Goal: Task Accomplishment & Management: Complete application form

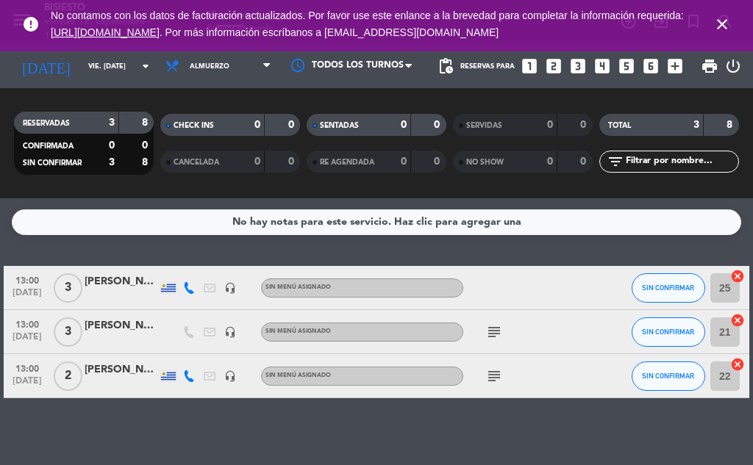
click at [553, 70] on icon "looks_two" at bounding box center [553, 66] width 19 height 19
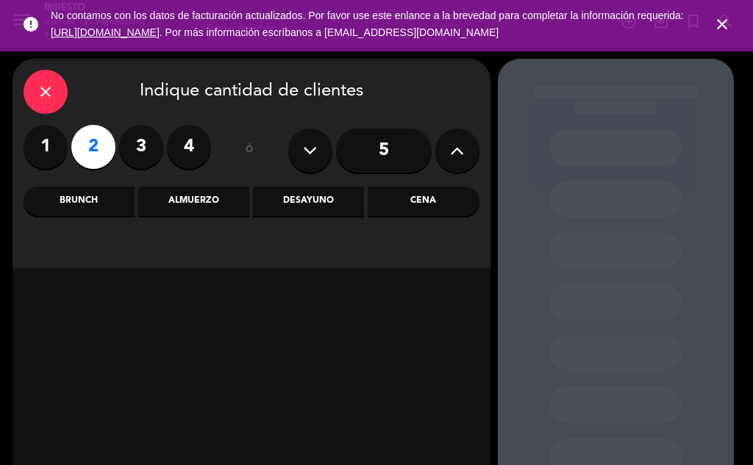
click at [445, 211] on div "Cena" at bounding box center [423, 201] width 111 height 29
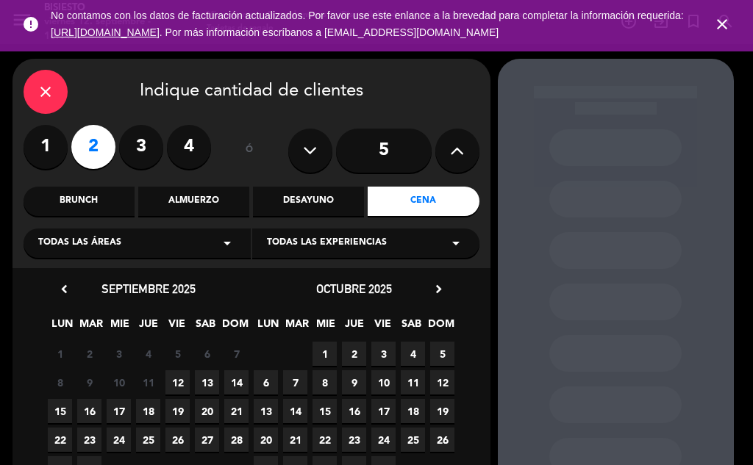
click at [178, 383] on span "12" at bounding box center [177, 382] width 24 height 24
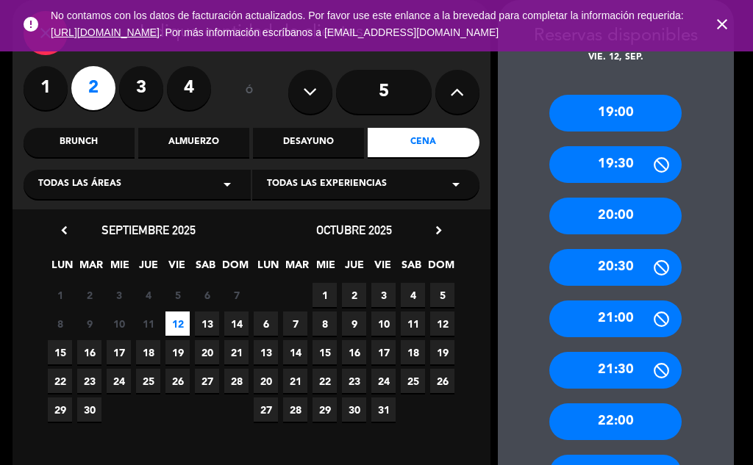
click at [617, 415] on div "22:00" at bounding box center [615, 422] width 132 height 37
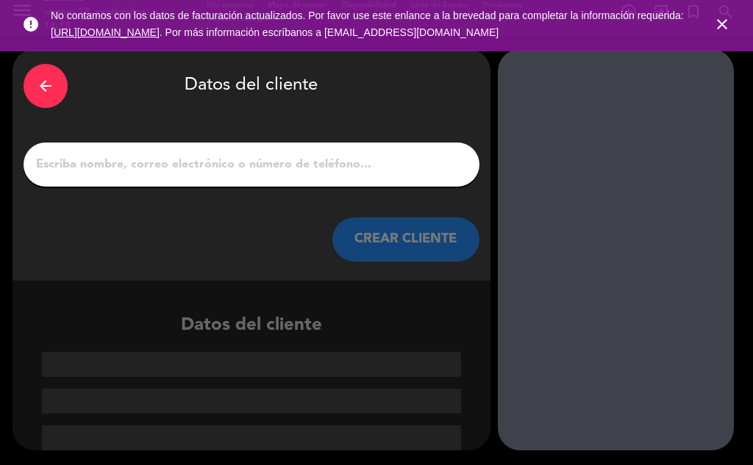
click at [268, 159] on input "1" at bounding box center [252, 164] width 434 height 21
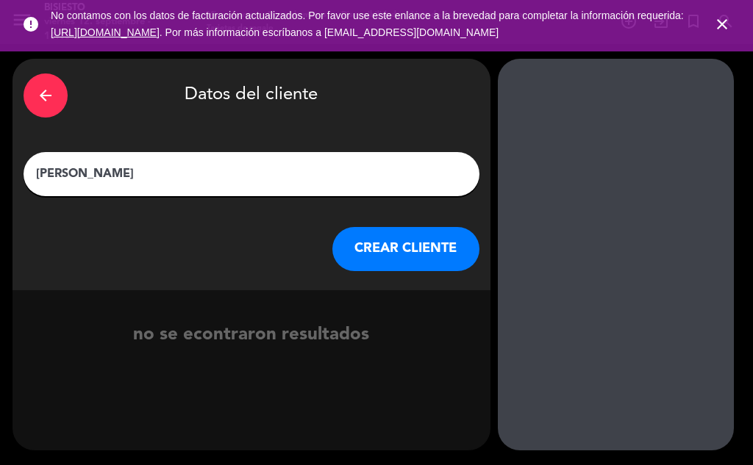
click at [41, 176] on input "[PERSON_NAME]" at bounding box center [252, 174] width 434 height 21
type input "[PERSON_NAME]"
click at [406, 249] on button "CREAR CLIENTE" at bounding box center [405, 249] width 147 height 44
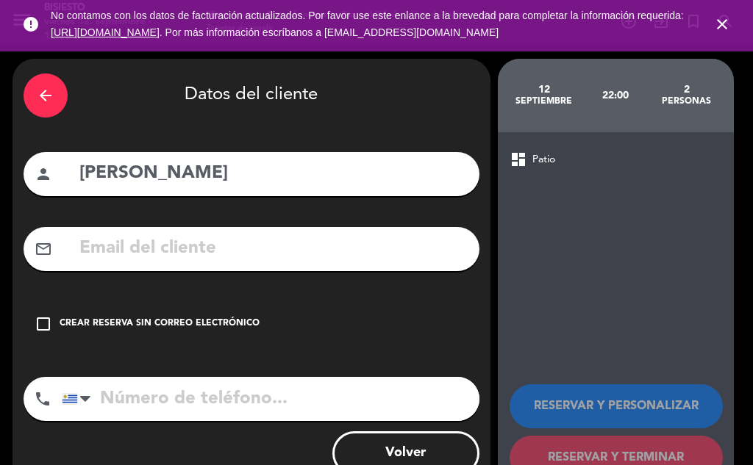
click at [45, 323] on icon "check_box_outline_blank" at bounding box center [44, 324] width 18 height 18
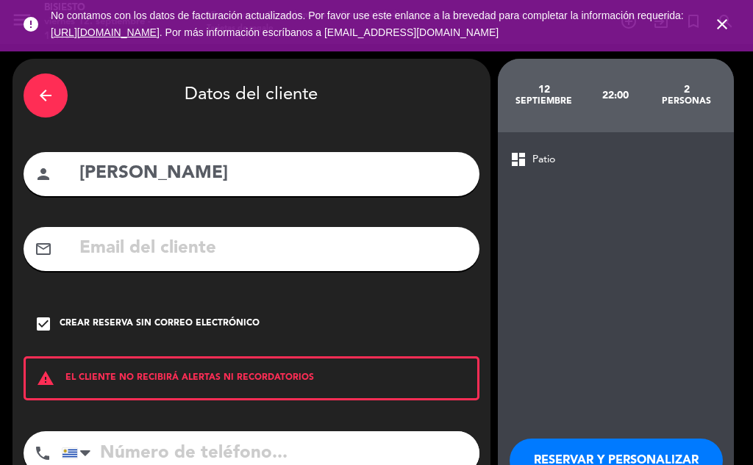
click at [145, 448] on input "tel" at bounding box center [271, 453] width 418 height 44
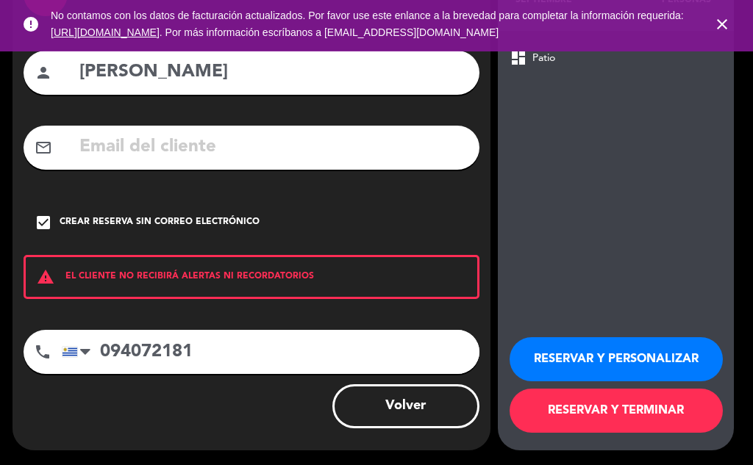
type input "094072181"
click at [612, 351] on button "RESERVAR Y PERSONALIZAR" at bounding box center [615, 359] width 213 height 44
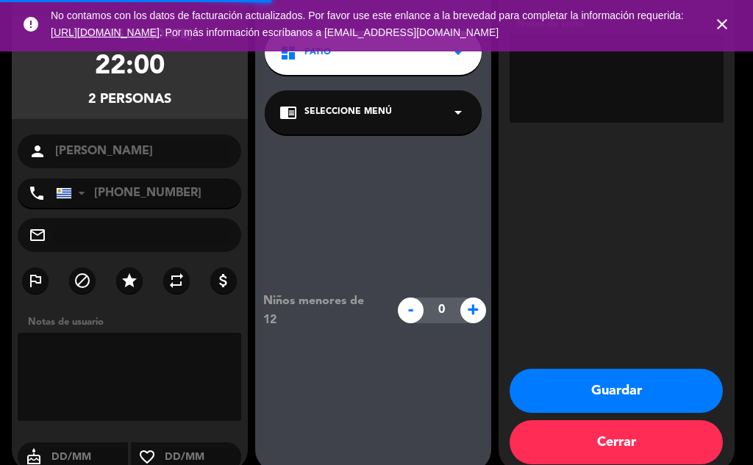
scroll to position [59, 0]
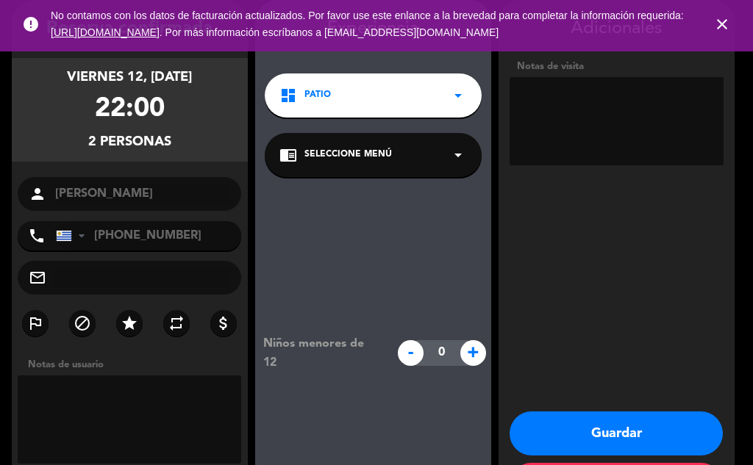
click at [638, 428] on button "Guardar" at bounding box center [615, 434] width 213 height 44
